Goal: Feedback & Contribution: Leave review/rating

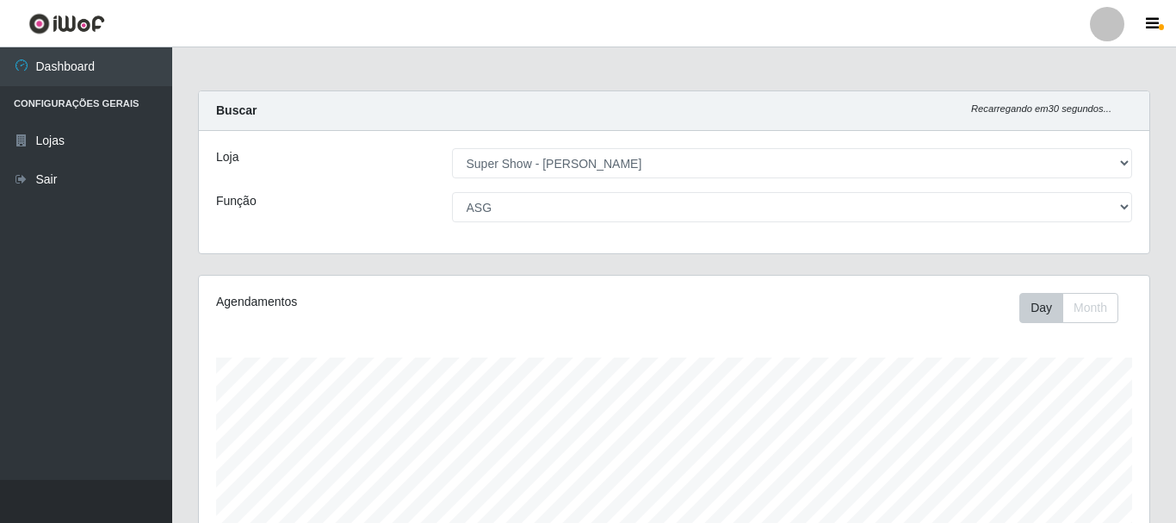
select select "120"
select select "16"
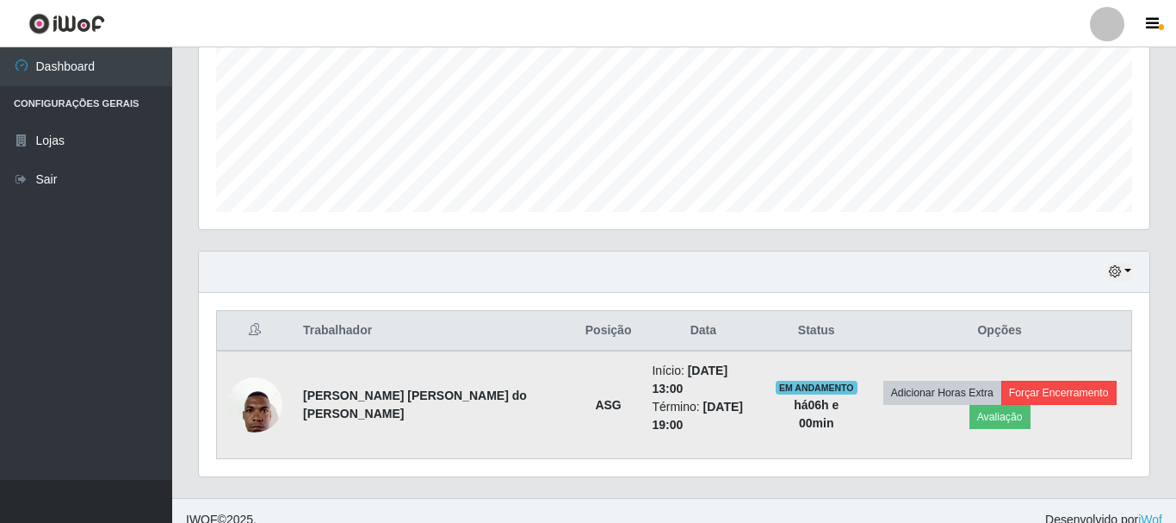
scroll to position [357, 950]
click at [989, 412] on button "Avaliação" at bounding box center [999, 417] width 61 height 24
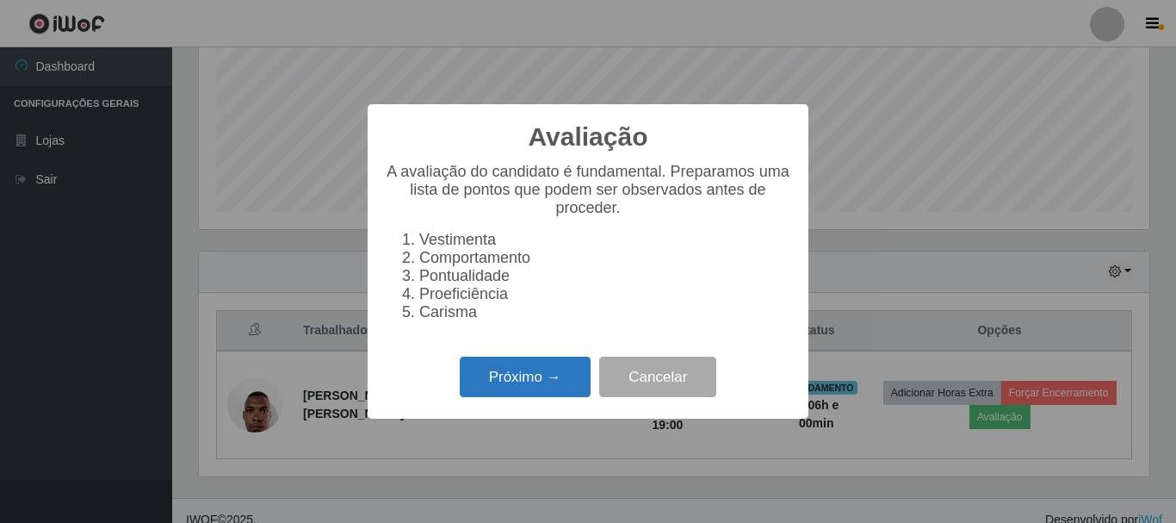
click at [521, 394] on button "Próximo →" at bounding box center [525, 376] width 131 height 40
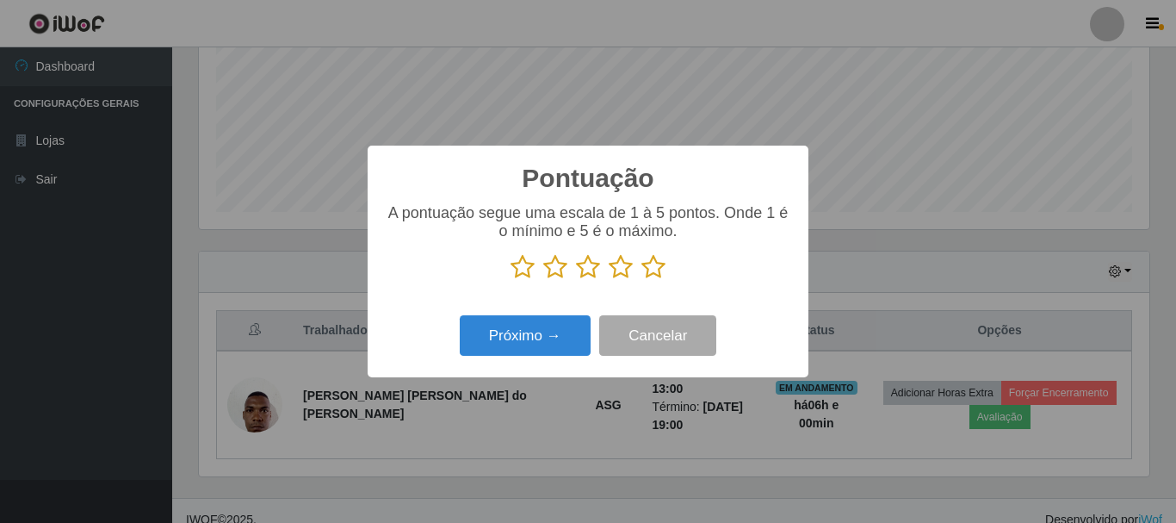
click at [652, 263] on icon at bounding box center [653, 267] width 24 height 26
click at [641, 280] on input "radio" at bounding box center [641, 280] width 0 height 0
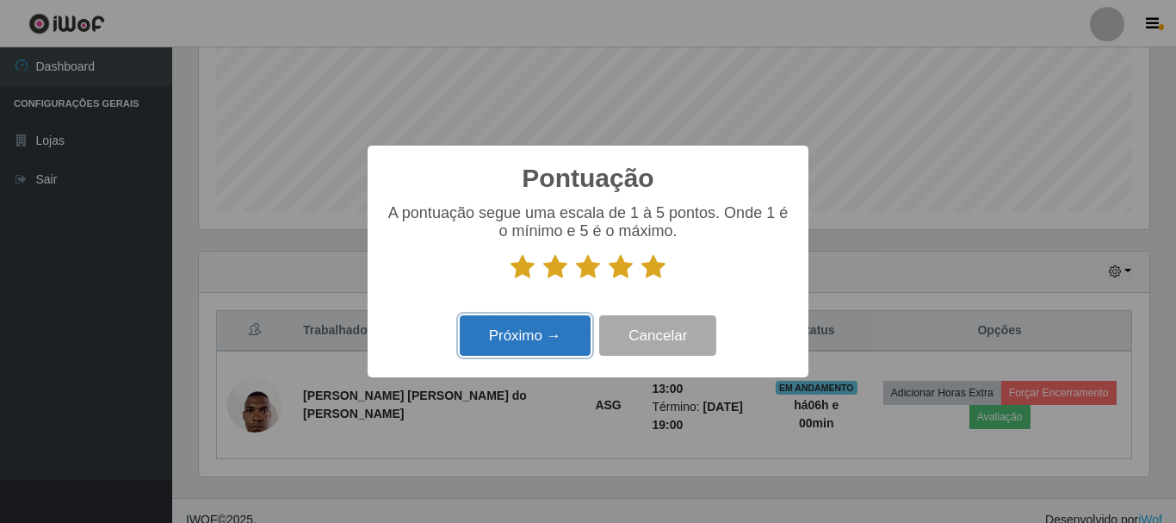
click at [556, 334] on button "Próximo →" at bounding box center [525, 335] width 131 height 40
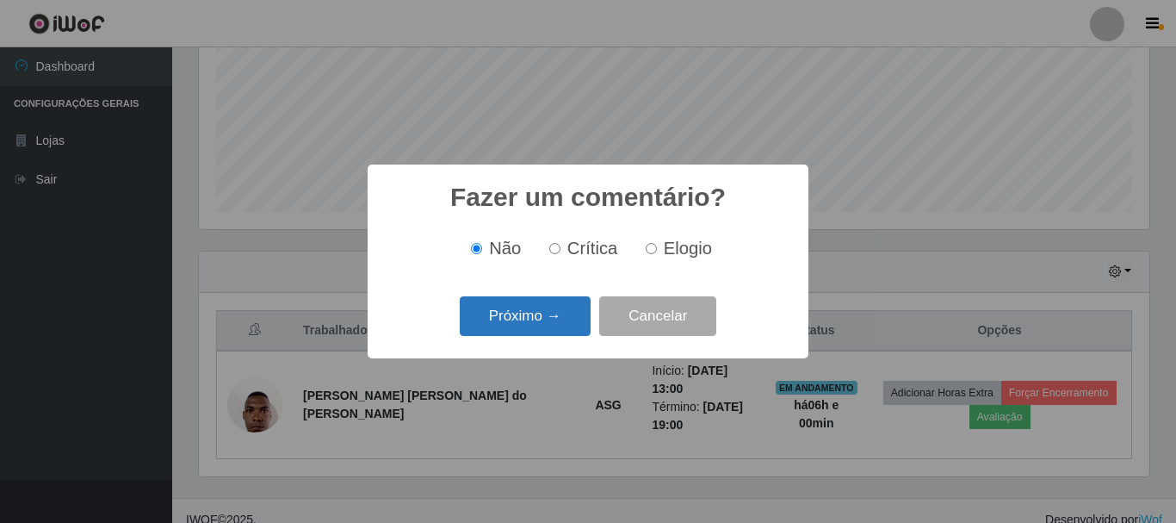
click at [532, 319] on button "Próximo →" at bounding box center [525, 316] width 131 height 40
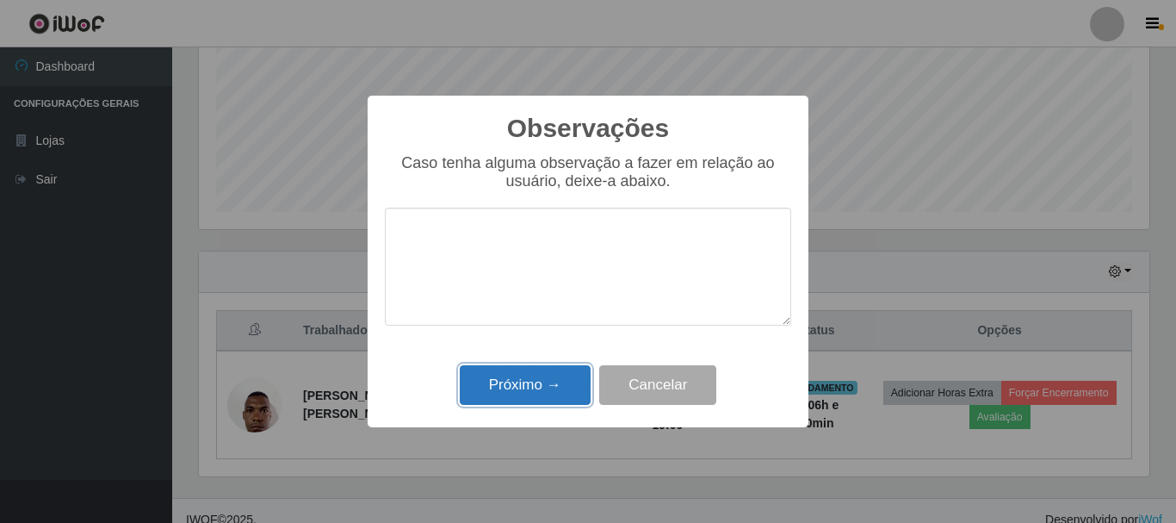
click at [548, 375] on button "Próximo →" at bounding box center [525, 385] width 131 height 40
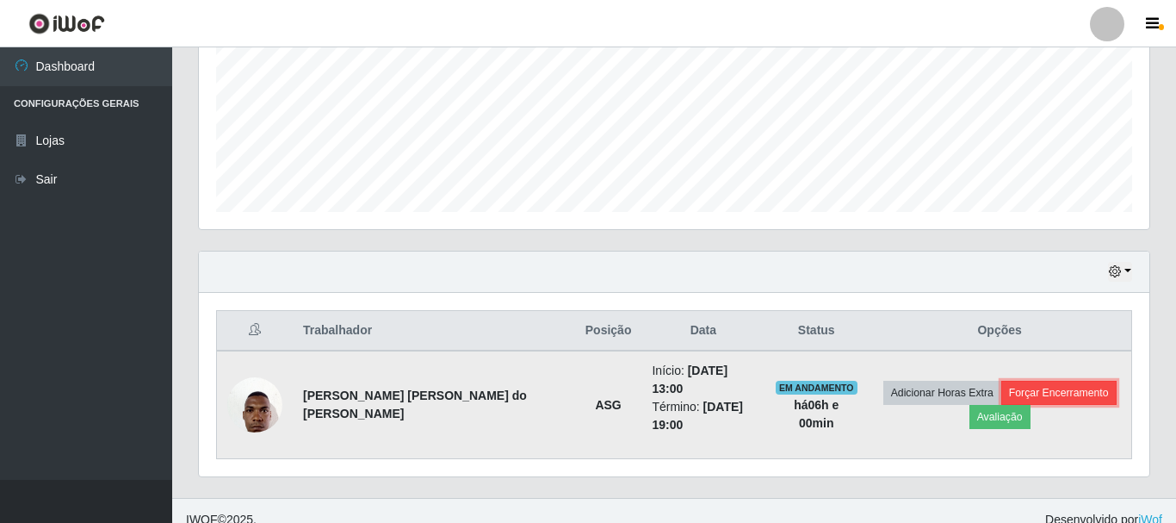
click at [1030, 381] on button "Forçar Encerramento" at bounding box center [1058, 392] width 115 height 24
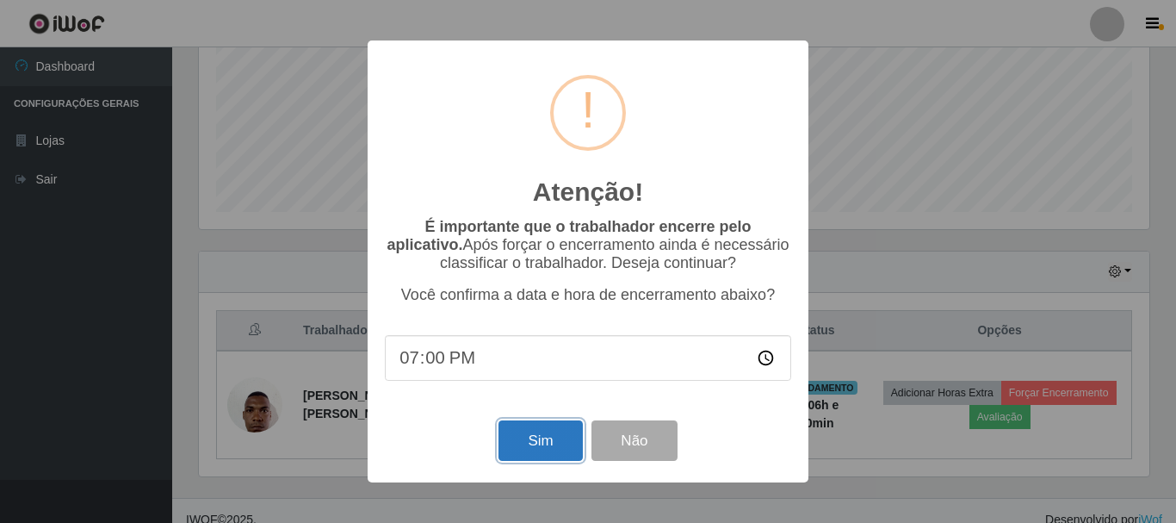
click at [523, 443] on button "Sim" at bounding box center [539, 440] width 83 height 40
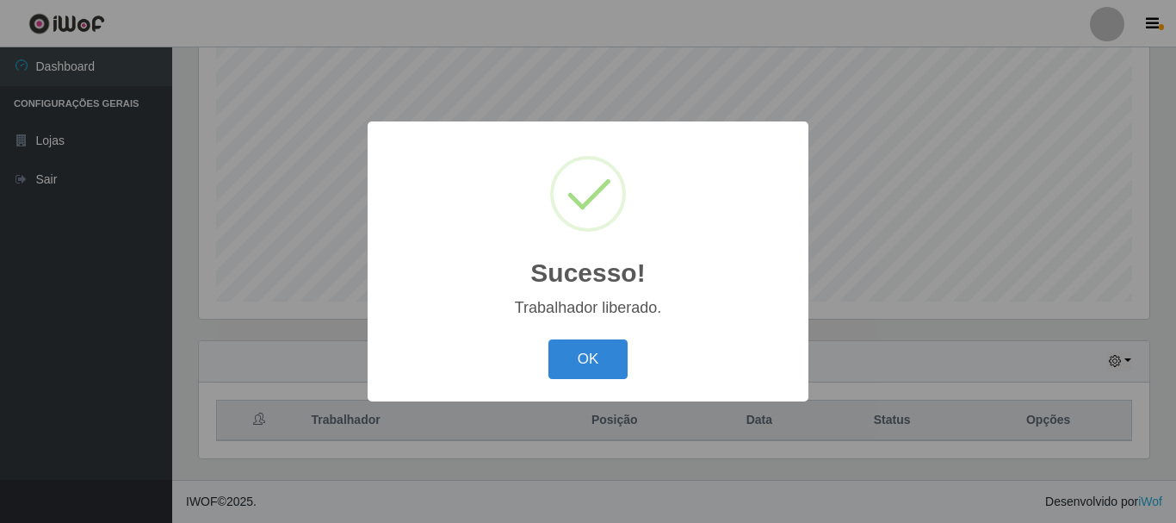
scroll to position [314, 0]
drag, startPoint x: 591, startPoint y: 374, endPoint x: 597, endPoint y: 357, distance: 17.7
click at [593, 375] on button "OK" at bounding box center [588, 359] width 80 height 40
